Goal: Contribute content: Add original content to the website for others to see

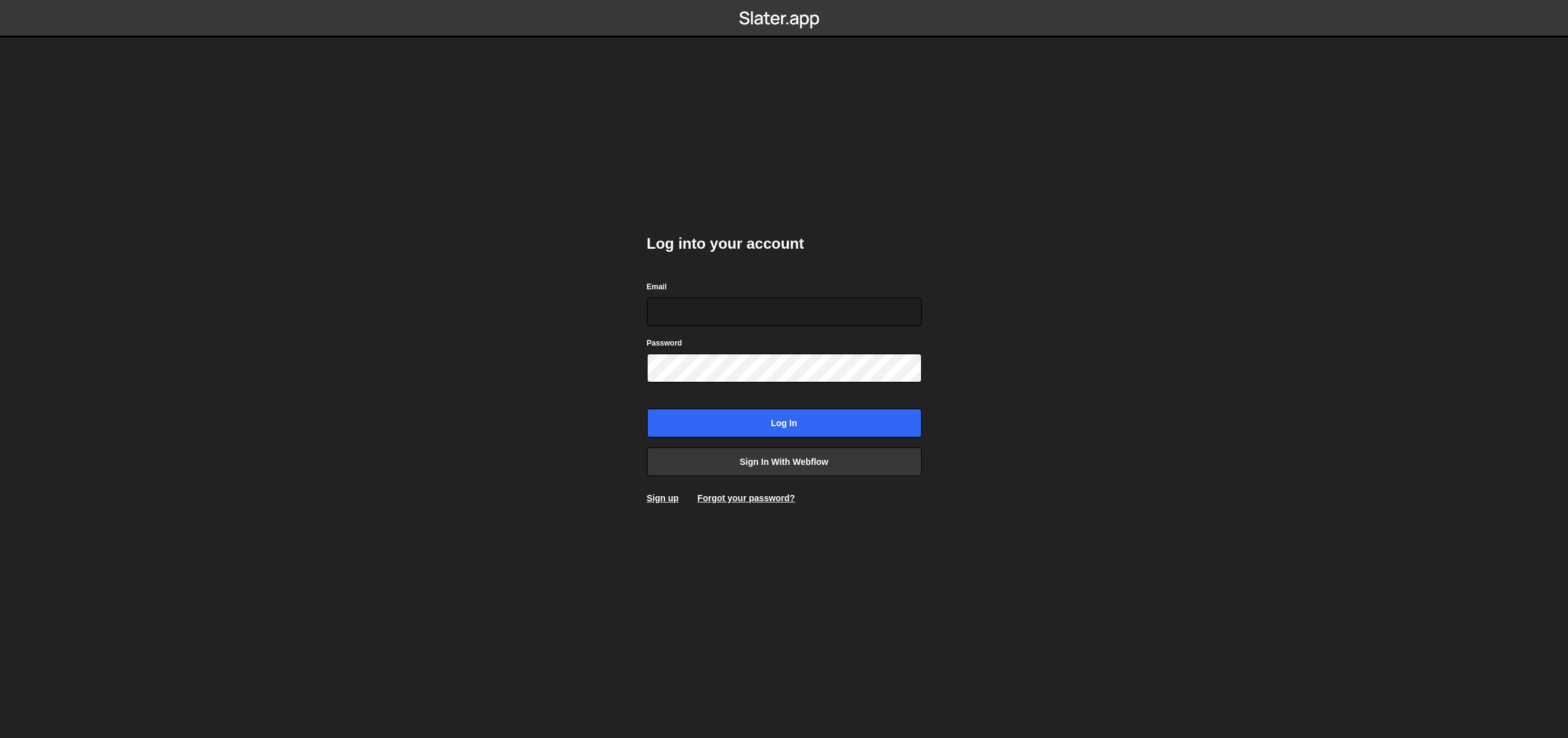
type input "[EMAIL_ADDRESS][DOMAIN_NAME]"
click at [791, 439] on div "Log into your account Email [EMAIL_ADDRESS][DOMAIN_NAME] Password Log in Sign i…" at bounding box center [784, 369] width 274 height 308
click at [791, 425] on input "Log in" at bounding box center [784, 422] width 274 height 28
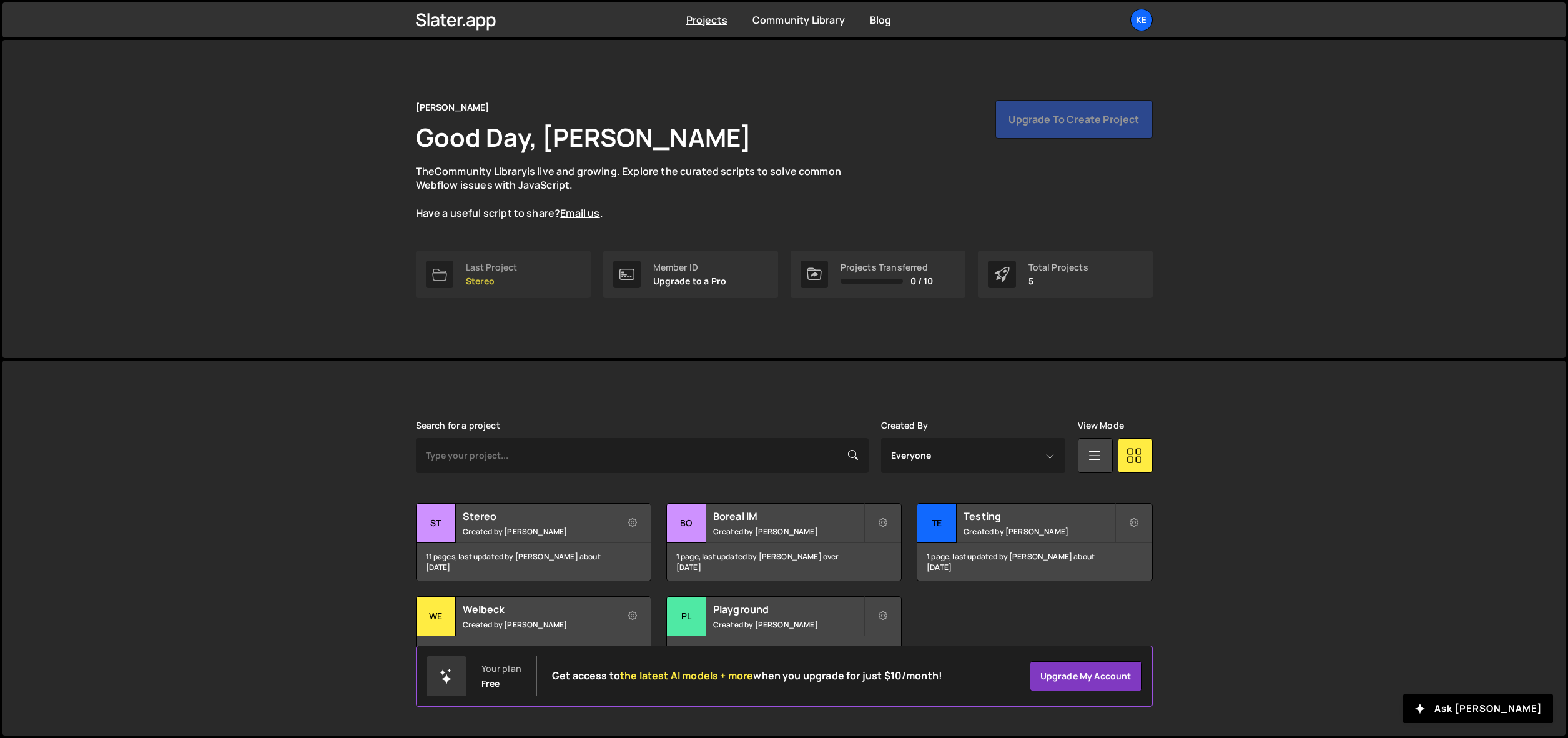
click at [504, 263] on div "Last Project" at bounding box center [492, 267] width 52 height 10
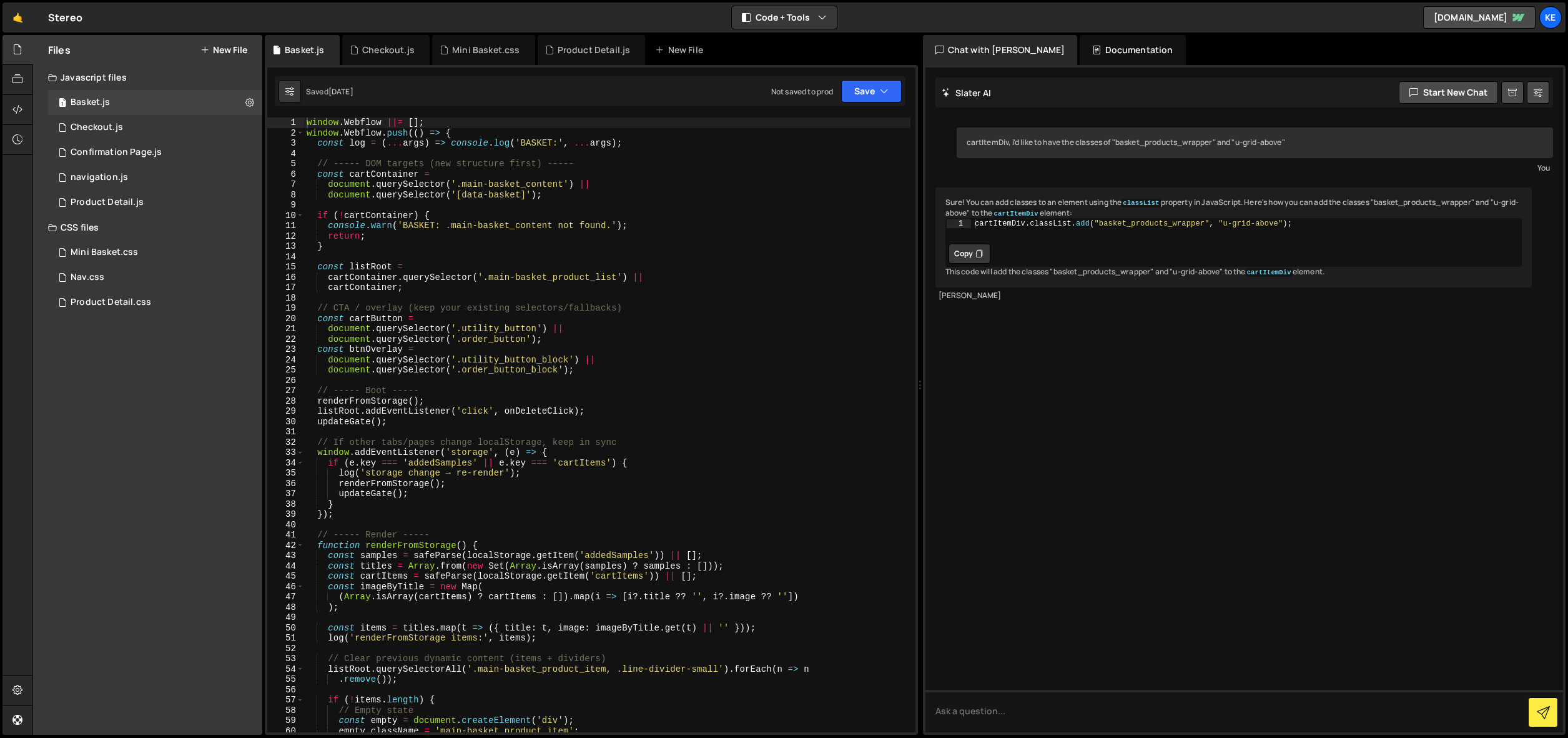
click at [226, 54] on button "New File" at bounding box center [223, 50] width 47 height 10
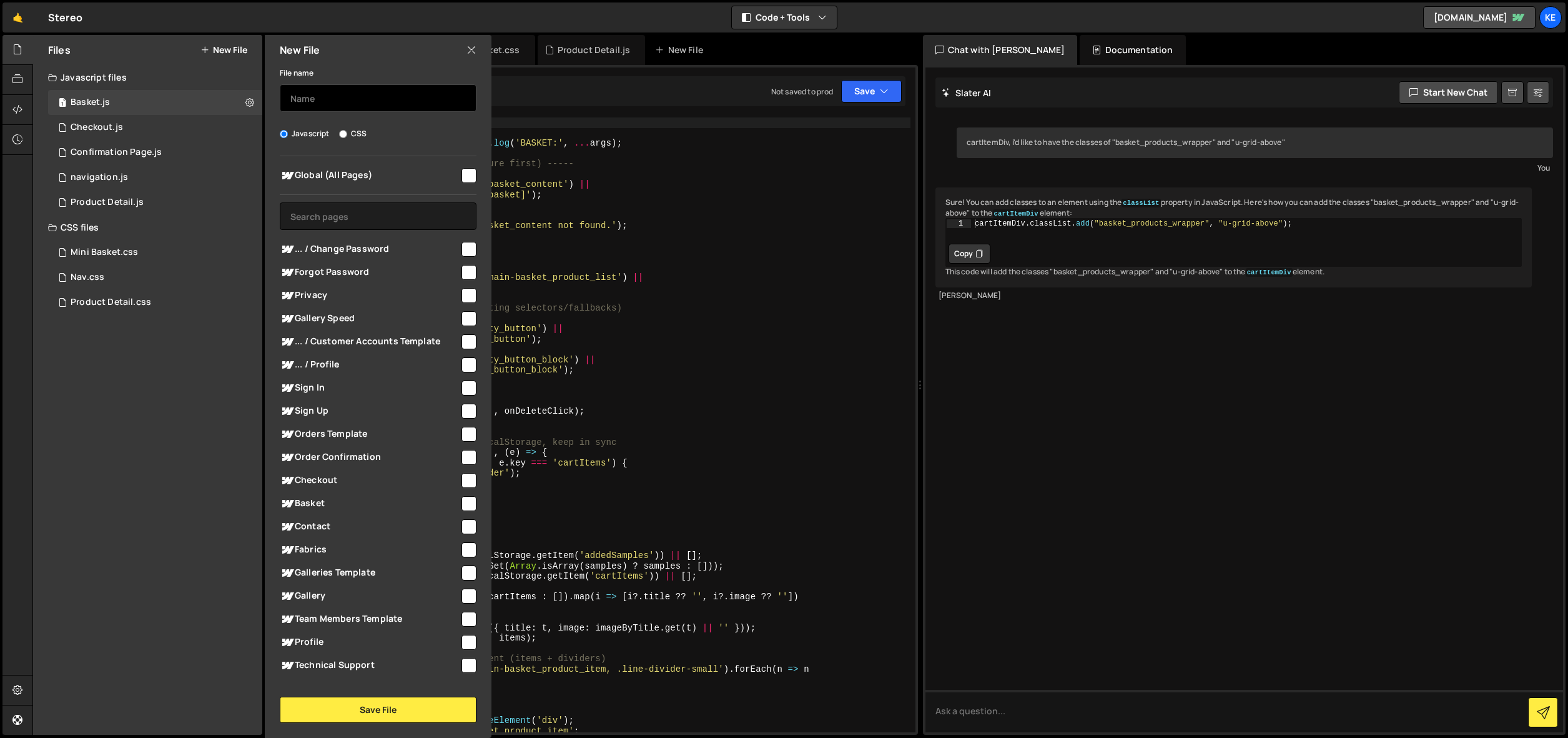
click at [332, 95] on input "text" at bounding box center [378, 98] width 197 height 28
click at [463, 180] on input "checkbox" at bounding box center [469, 175] width 15 height 15
checkbox input "true"
click at [334, 97] on input "text" at bounding box center [378, 98] width 197 height 28
type input "B"
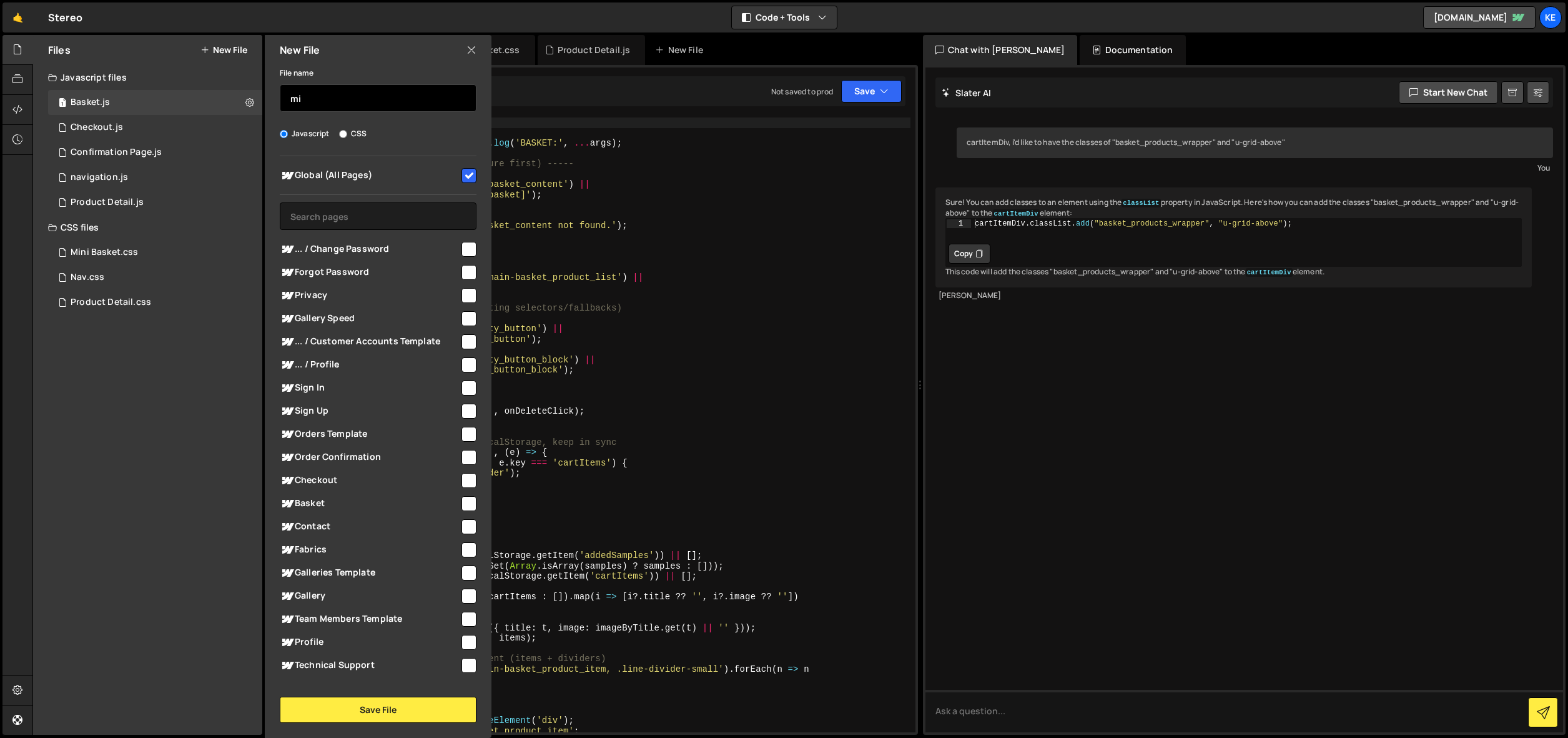
type input "m"
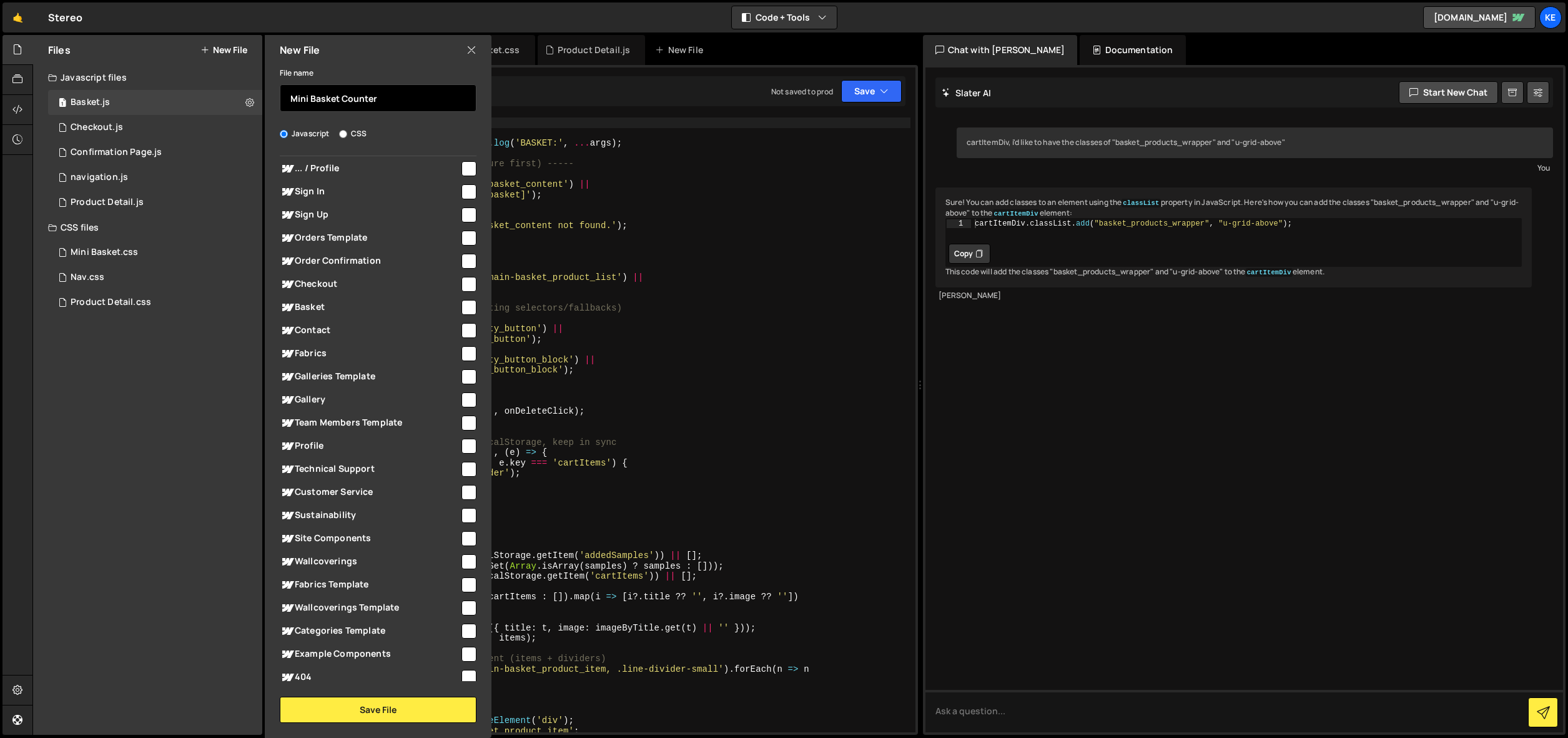
scroll to position [291, 0]
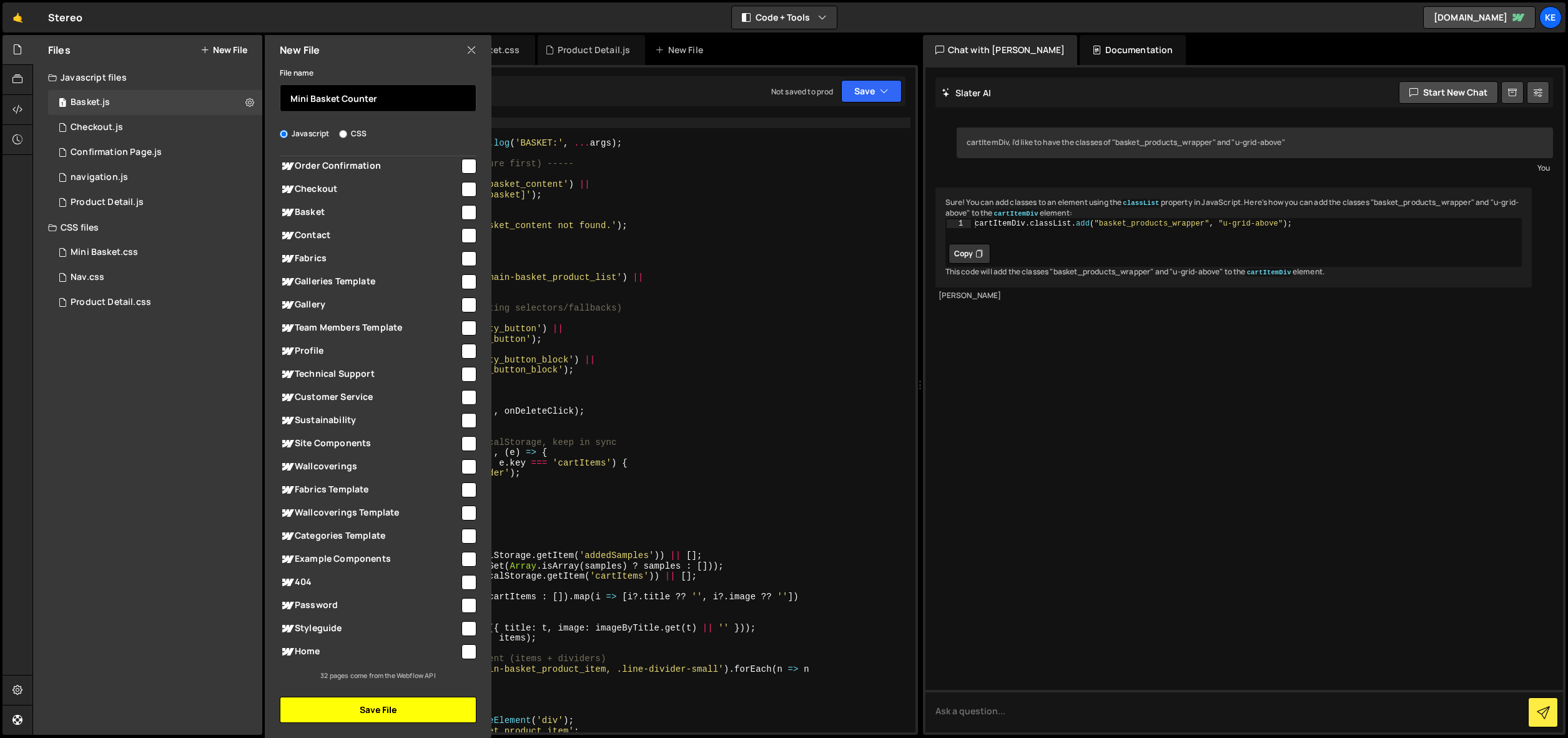
type input "Mini Basket Counter"
click at [409, 708] on button "Save File" at bounding box center [378, 709] width 197 height 26
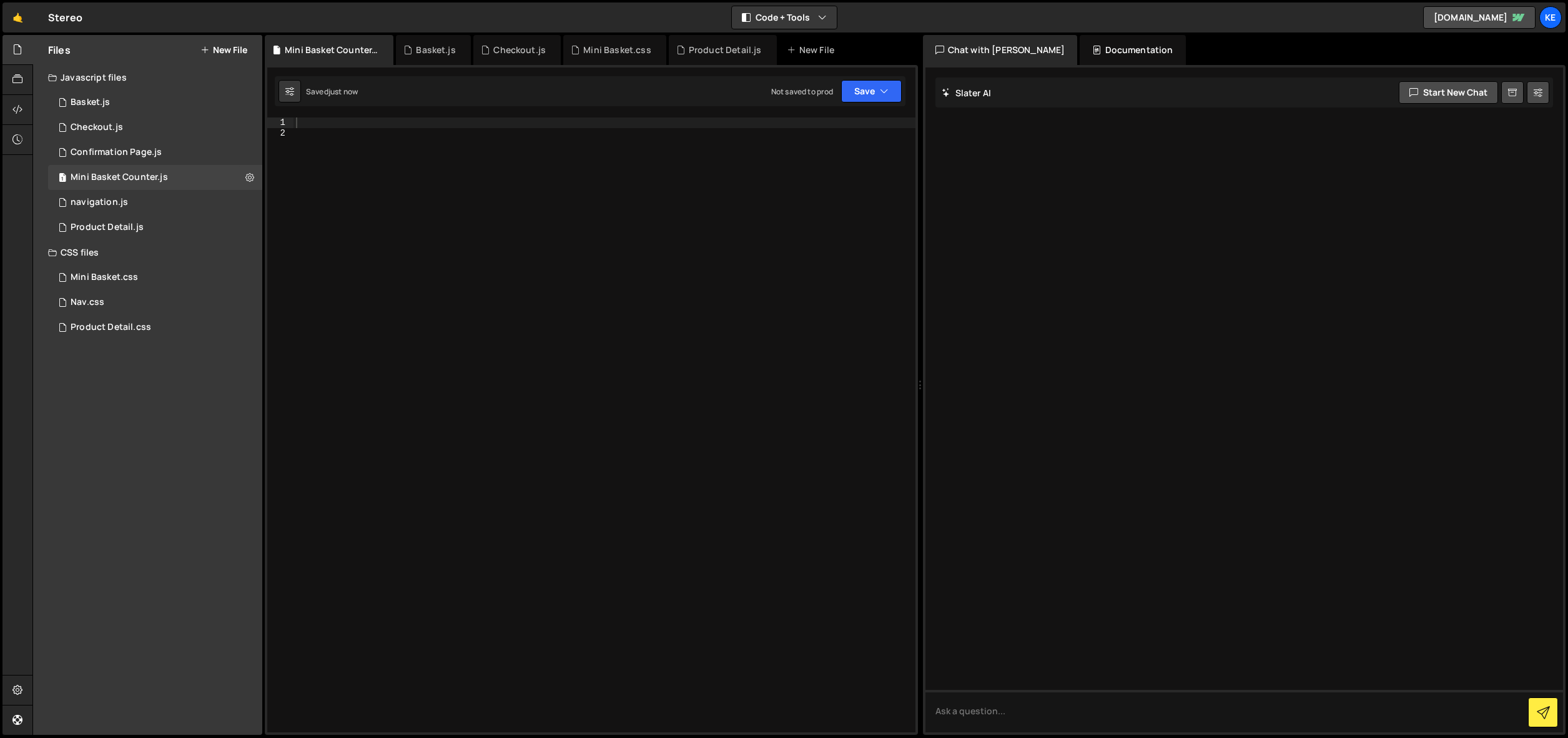
click at [395, 174] on div at bounding box center [604, 434] width 622 height 635
click at [352, 134] on div at bounding box center [604, 434] width 622 height 635
click at [346, 120] on div at bounding box center [604, 434] width 622 height 635
paste textarea "<script>"
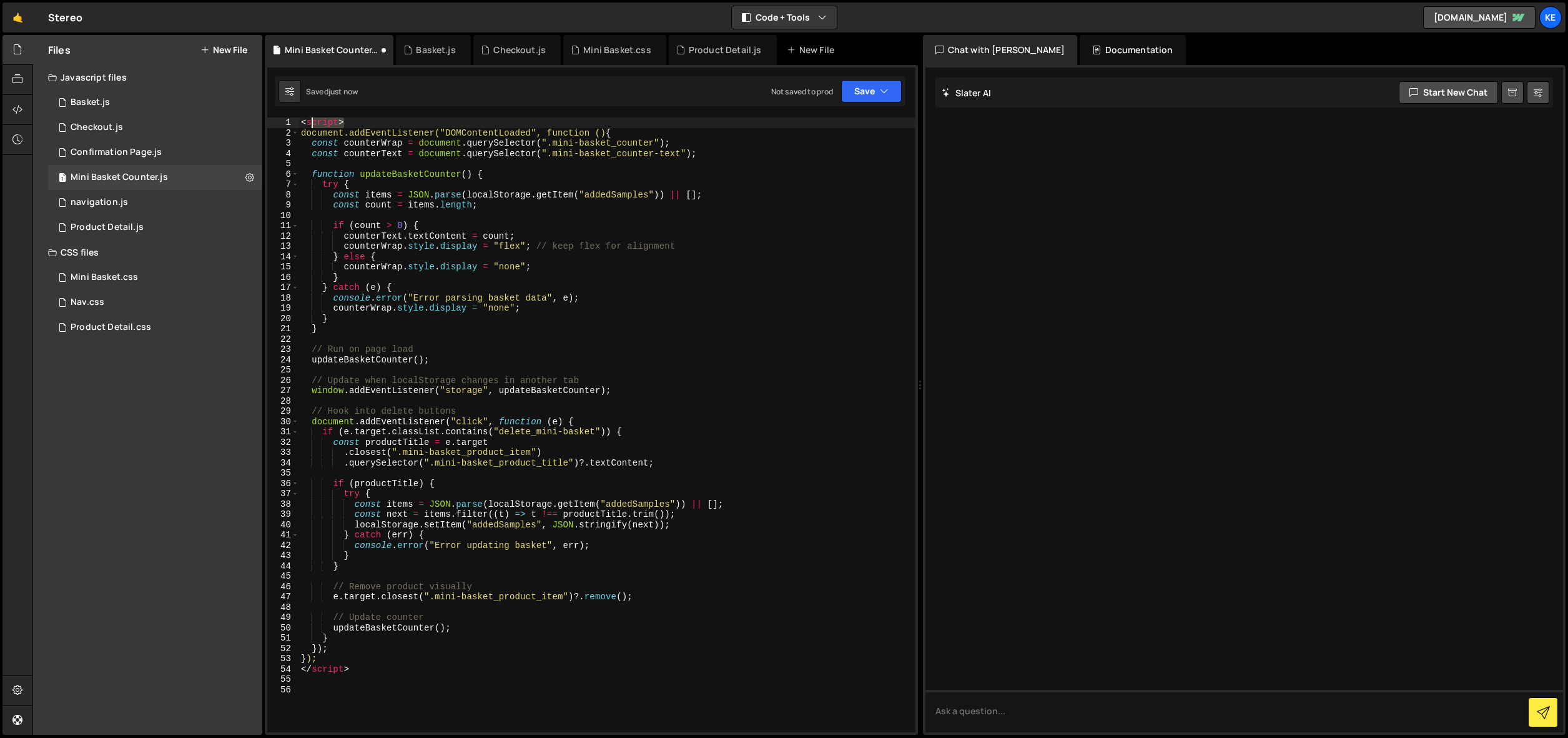
drag, startPoint x: 350, startPoint y: 120, endPoint x: 281, endPoint y: 120, distance: 69.0
click at [281, 120] on div "1 2 3 4 5 6 7 8 9 10 11 12 13 14 15 16 17 18 19 20 21 22 23 24 25 26 27 28 29 3…" at bounding box center [591, 424] width 648 height 615
type textarea "<script>"
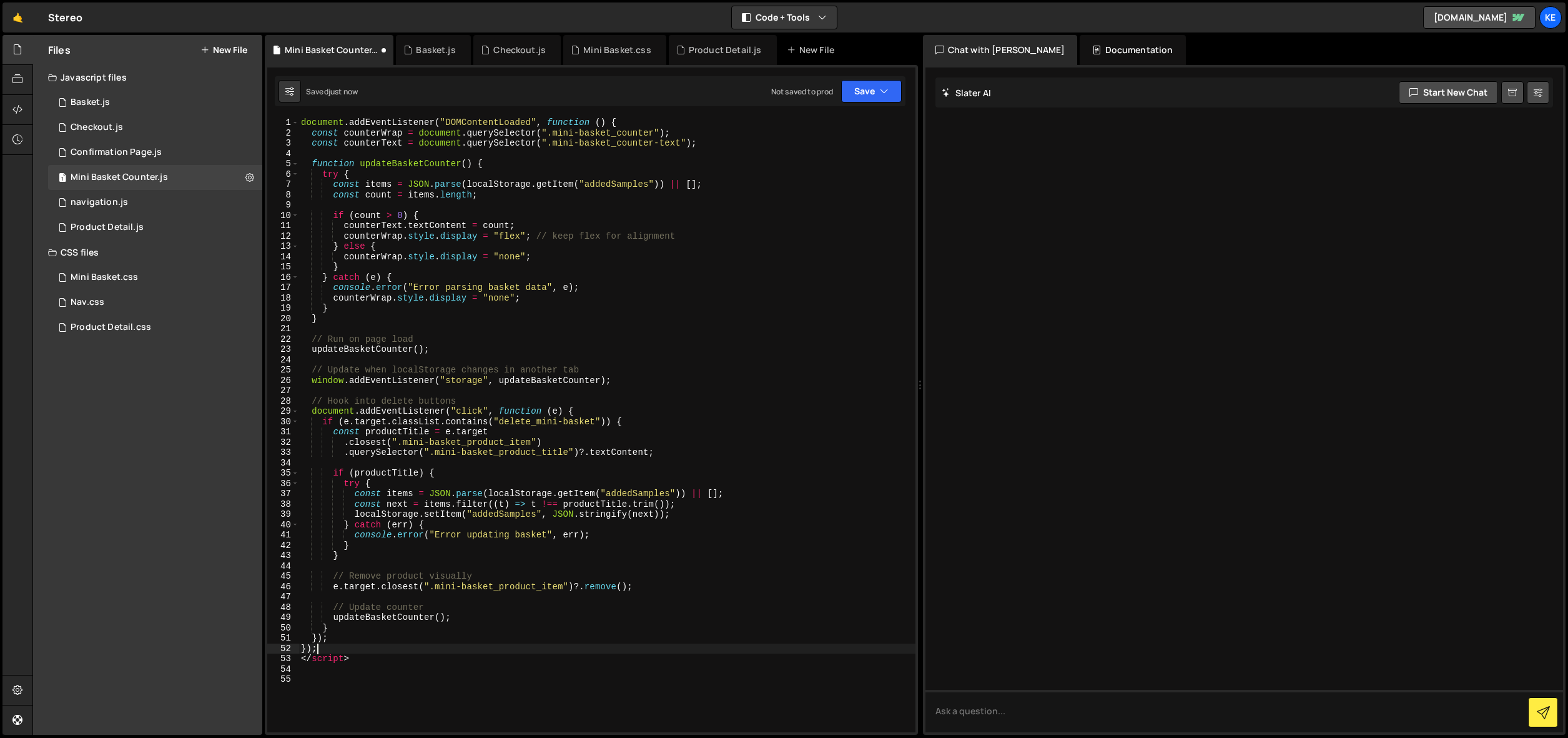
click at [402, 643] on div "document . addEventListener ( "DOMContentLoaded" , function ( ) { const counter…" at bounding box center [606, 434] width 617 height 635
drag, startPoint x: 399, startPoint y: 653, endPoint x: 289, endPoint y: 653, distance: 110.0
click at [289, 653] on div "}); 1 2 3 4 5 6 7 8 9 10 11 12 13 14 15 16 17 18 19 20 21 22 23 24 25 26 27 28 …" at bounding box center [591, 424] width 648 height 615
type textarea "</script>"
click at [871, 94] on button "Save" at bounding box center [871, 91] width 61 height 22
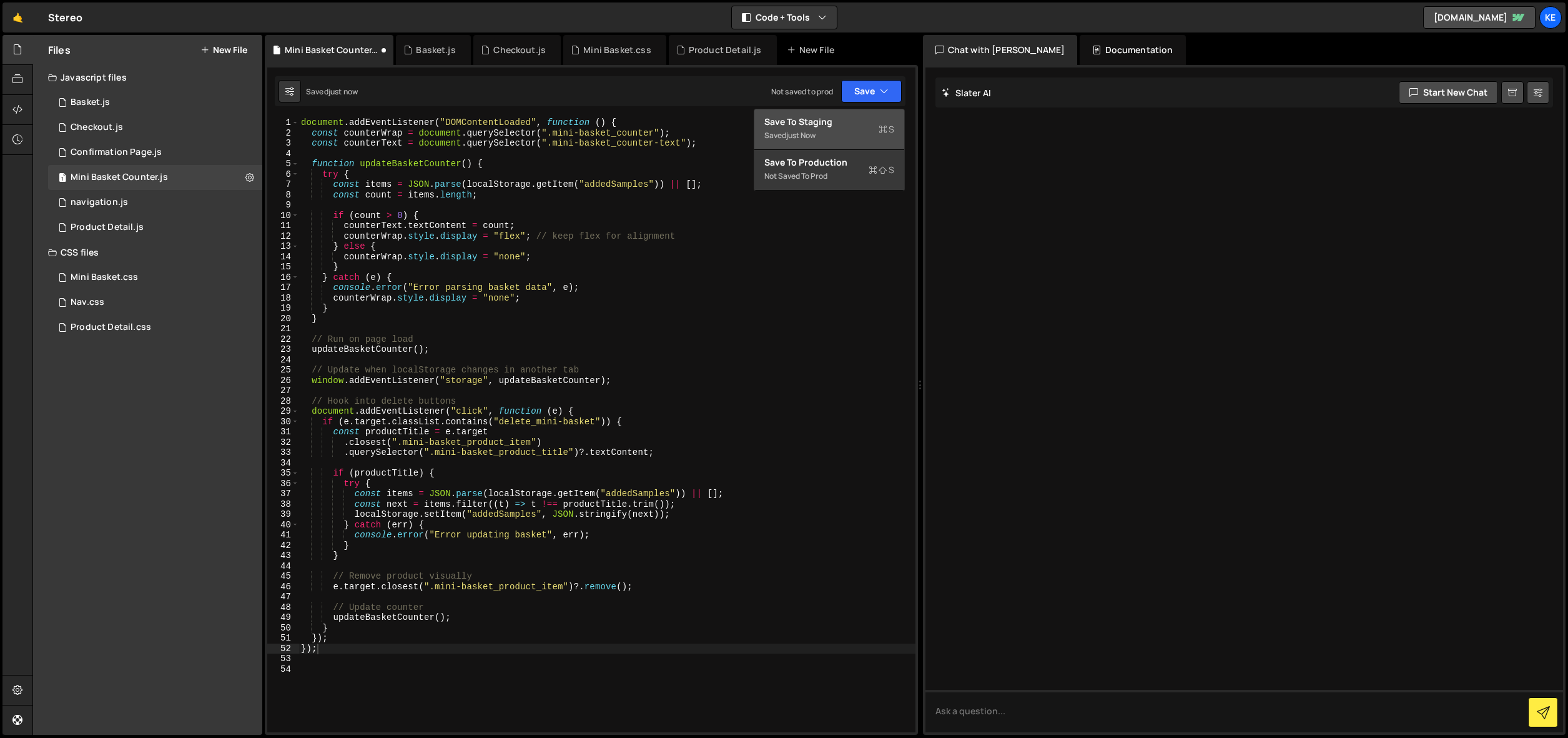
click at [826, 133] on div "Saved just now" at bounding box center [829, 135] width 130 height 15
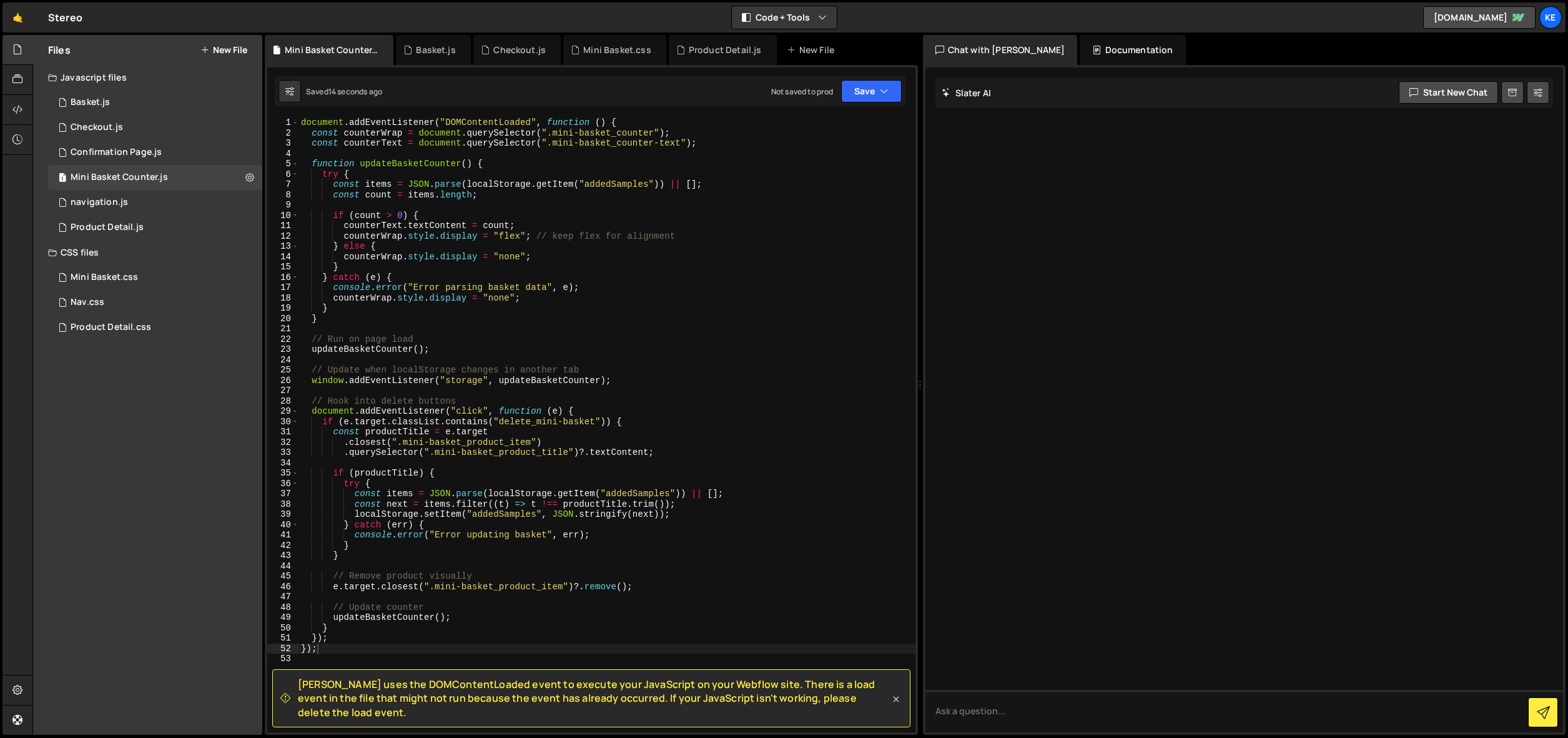
click at [896, 706] on icon at bounding box center [896, 699] width 13 height 13
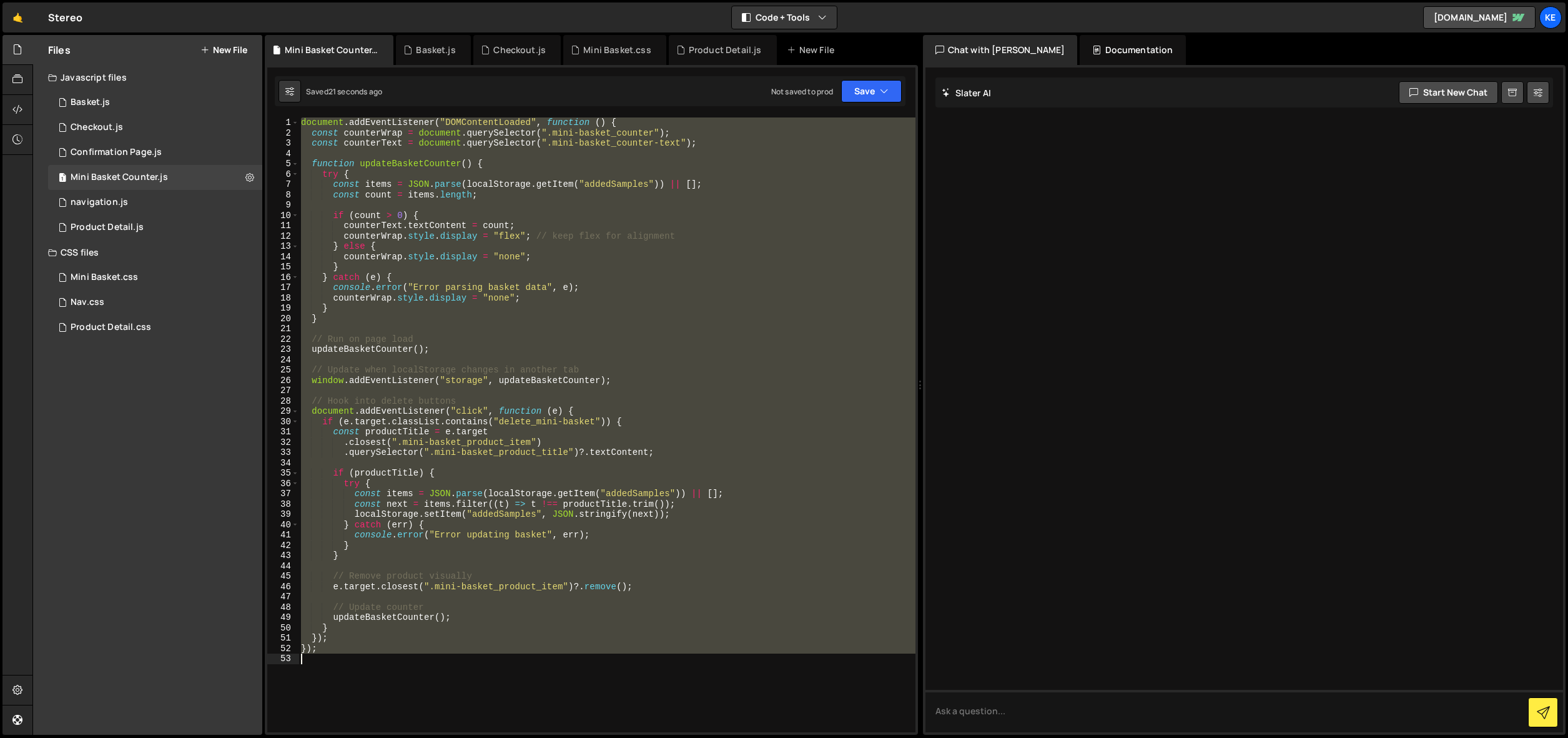
drag, startPoint x: 301, startPoint y: 123, endPoint x: 589, endPoint y: 668, distance: 616.4
click at [589, 668] on div "document . addEventListener ( "DOMContentLoaded" , function ( ) { const counter…" at bounding box center [606, 434] width 617 height 635
click at [431, 635] on div "document . addEventListener ( "DOMContentLoaded" , function ( ) { const counter…" at bounding box center [606, 424] width 616 height 615
drag, startPoint x: 423, startPoint y: 649, endPoint x: 313, endPoint y: 84, distance: 575.6
click at [313, 84] on div "Debug Explain Copy Mini Basket Counter.js Basket.js Checkout.js Mini Basket.css…" at bounding box center [591, 384] width 653 height 700
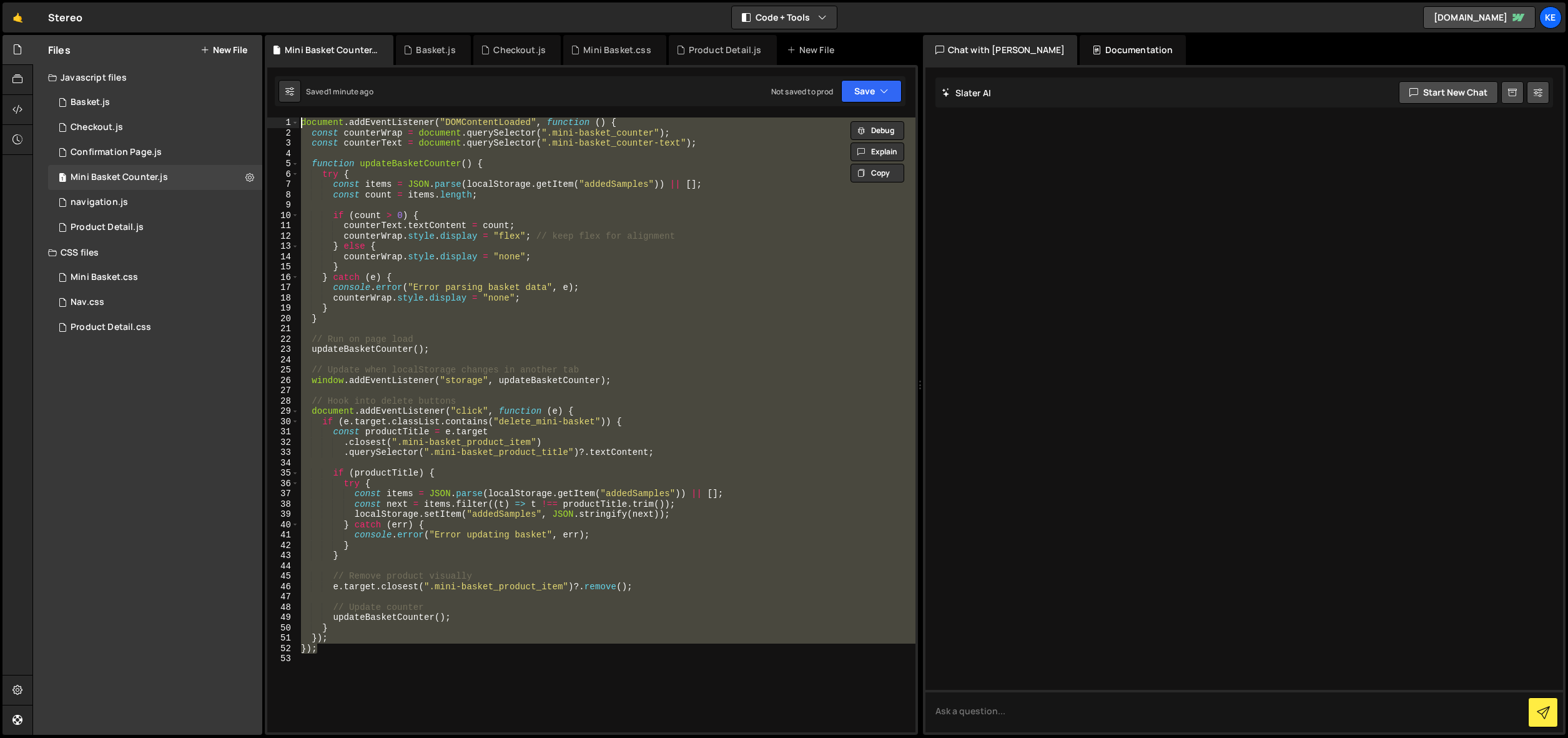
paste textarea "}"
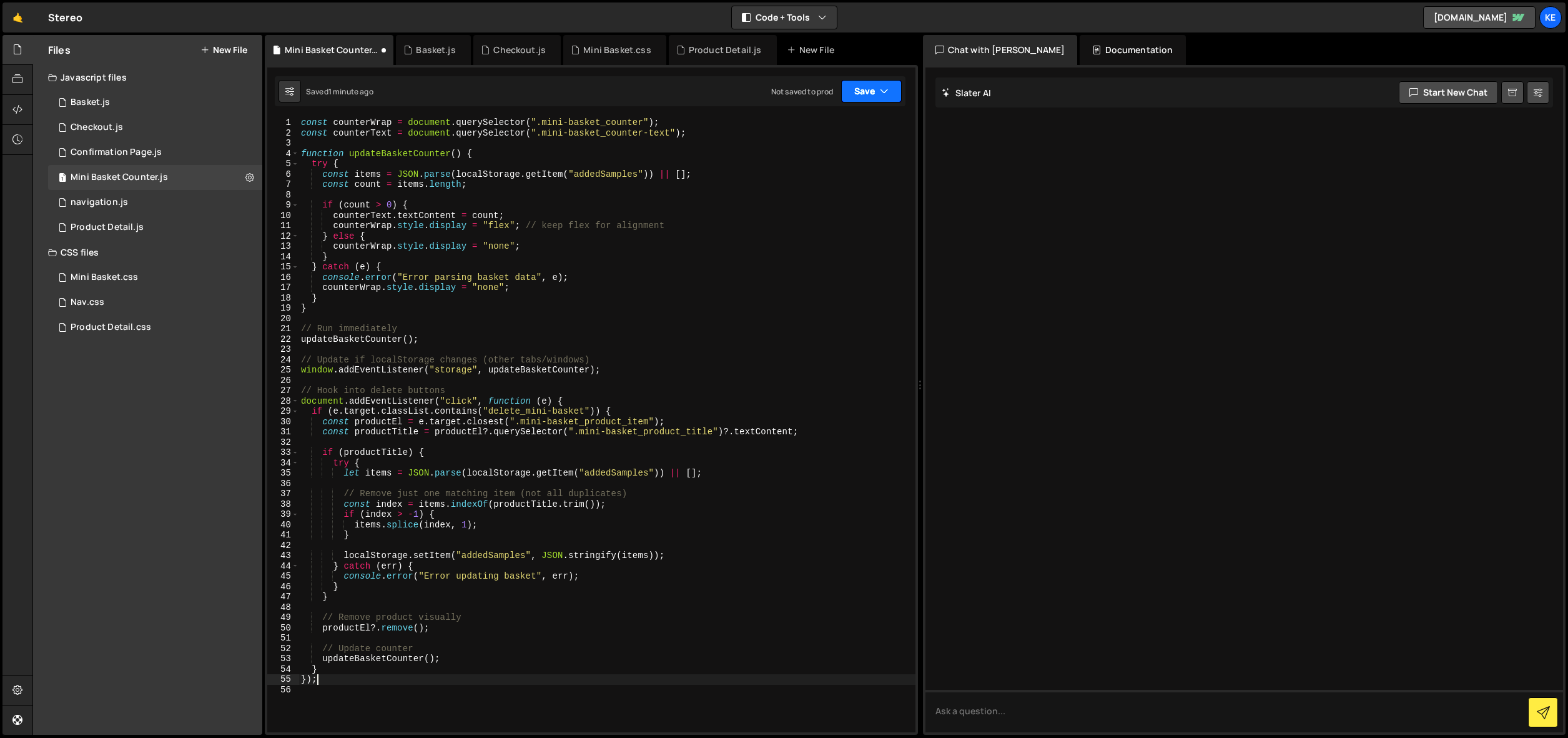
click at [860, 86] on button "Save" at bounding box center [871, 91] width 61 height 22
click at [810, 119] on div "Save to Staging S" at bounding box center [829, 122] width 130 height 13
click at [868, 96] on button "Save" at bounding box center [871, 91] width 61 height 22
click at [841, 131] on div "52 seconds ago" at bounding box center [814, 134] width 55 height 10
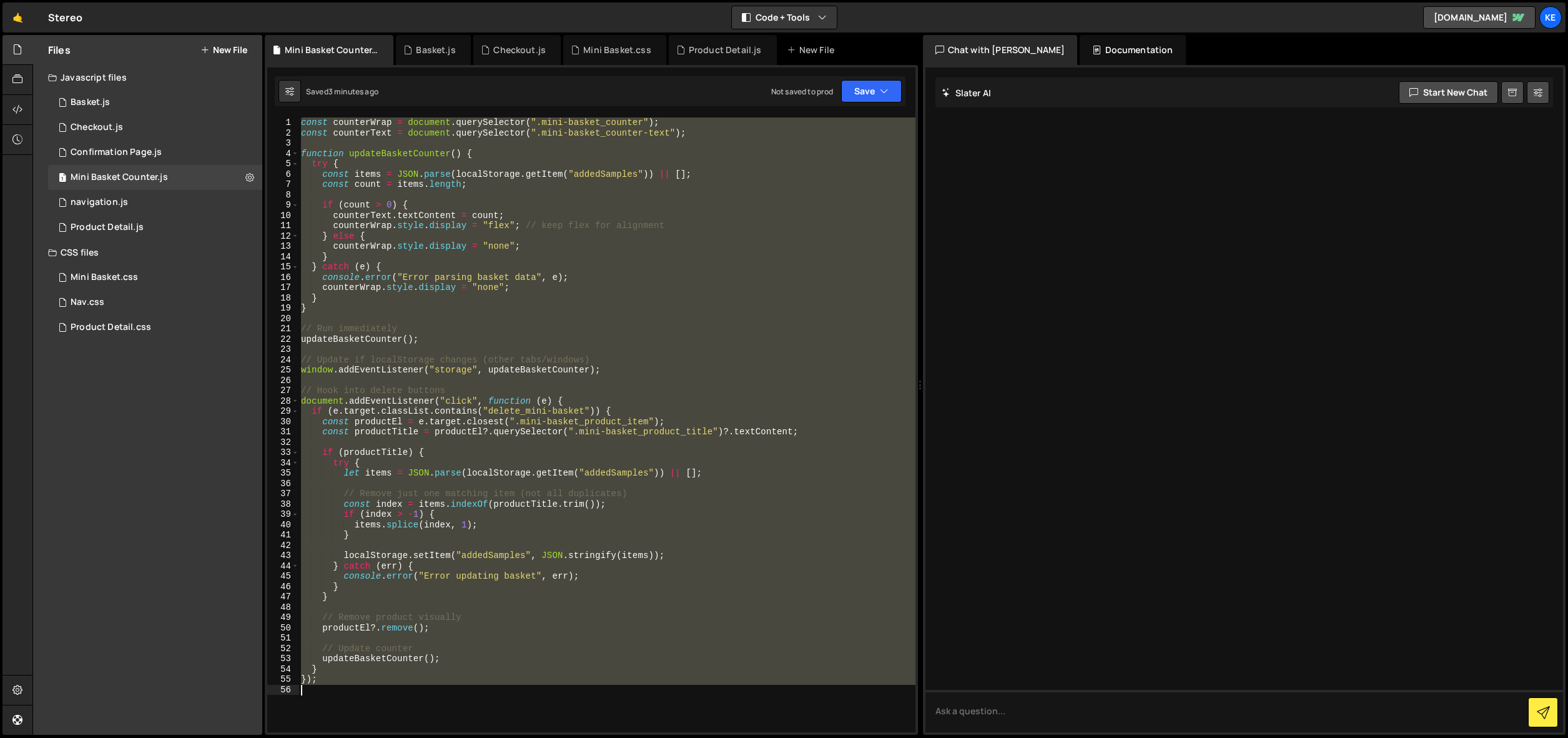
drag, startPoint x: 300, startPoint y: 121, endPoint x: 539, endPoint y: 747, distance: 670.1
click at [539, 737] on html "Projects Community Library Blog Ke Projects Your Teams Account Upgrade Logout" at bounding box center [784, 369] width 1568 height 738
type textarea "});"
paste textarea
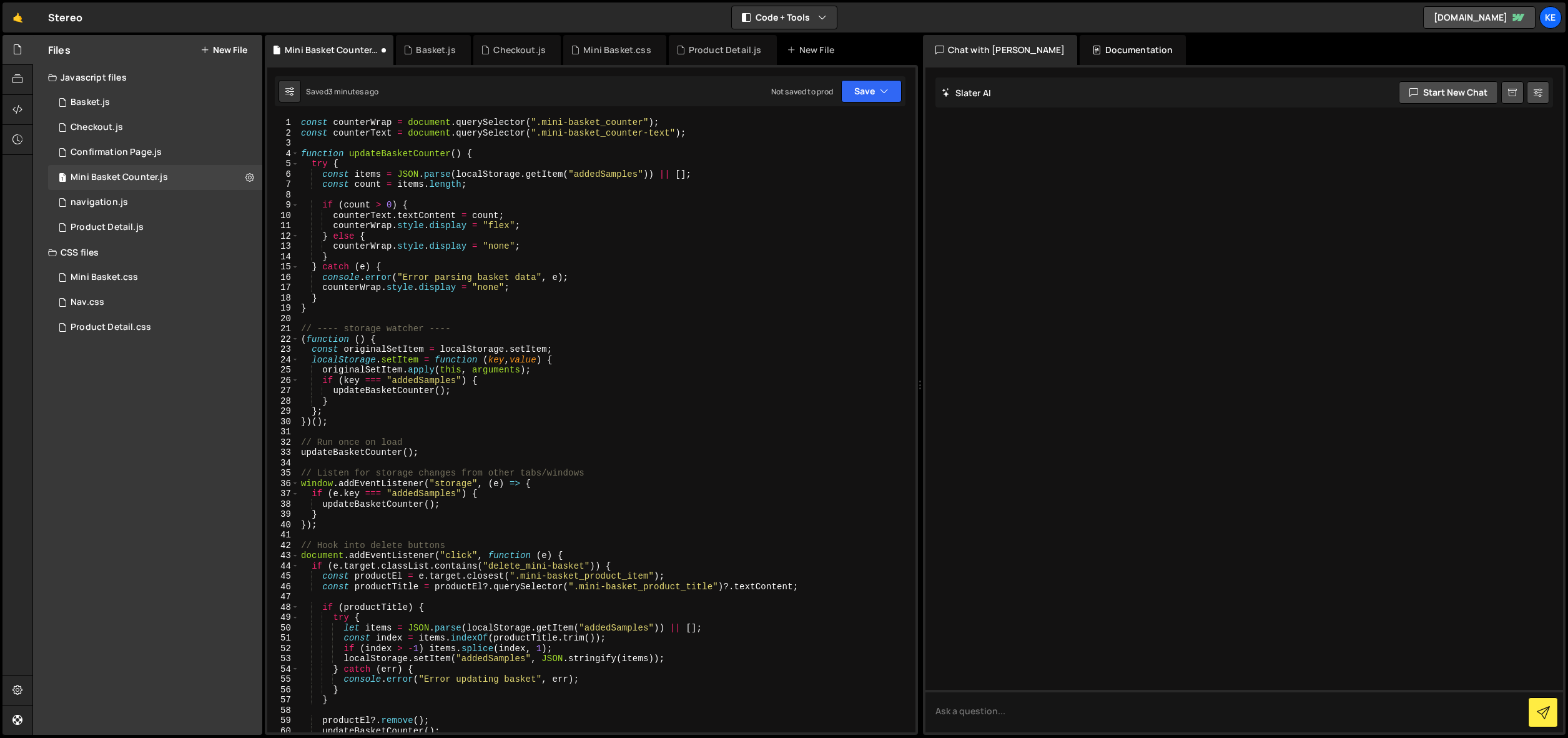
scroll to position [0, 0]
click at [870, 95] on button "Save" at bounding box center [871, 91] width 61 height 22
click at [834, 131] on div "3 minutes ago" at bounding box center [810, 134] width 49 height 10
